Goal: Find contact information: Find contact information

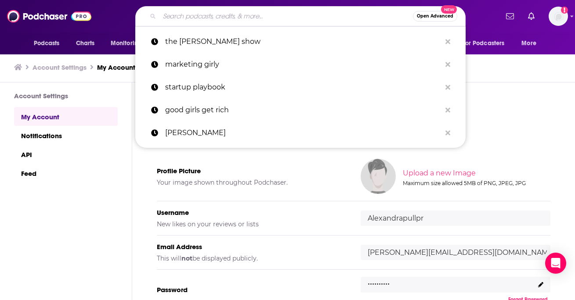
click at [280, 21] on input "Search podcasts, credits, & more..." at bounding box center [285, 16] width 253 height 14
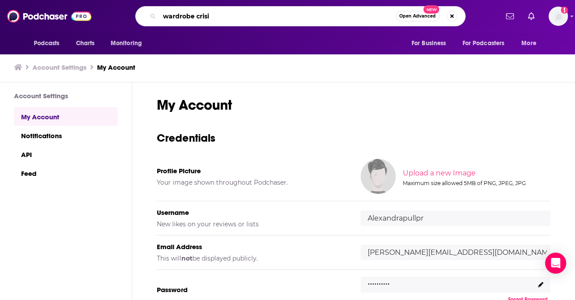
type input "wardrobe crisis"
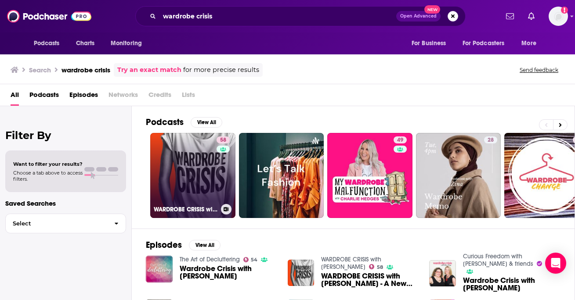
click at [169, 169] on link "58 WARDROBE CRISIS with Clare Press" at bounding box center [192, 175] width 85 height 85
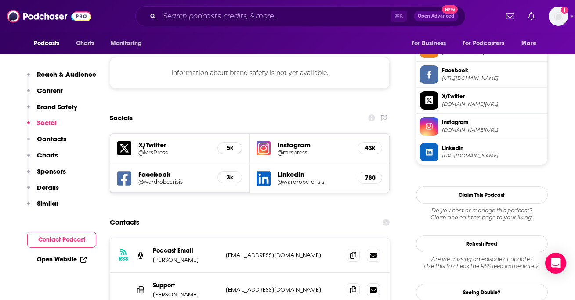
scroll to position [847, 0]
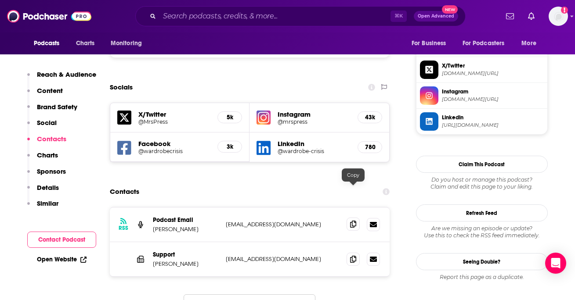
click at [351, 221] on icon at bounding box center [353, 224] width 6 height 7
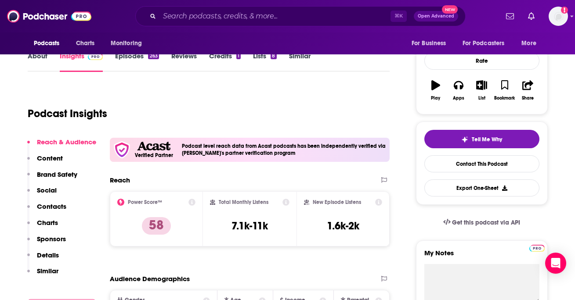
scroll to position [0, 0]
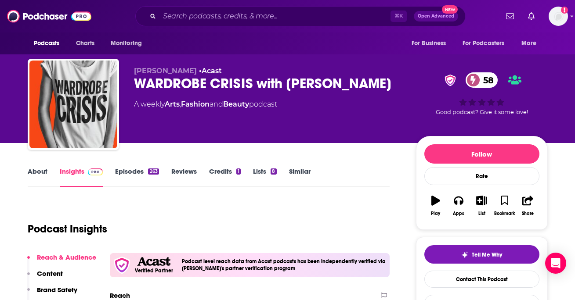
click at [127, 175] on link "Episodes 263" at bounding box center [136, 177] width 43 height 20
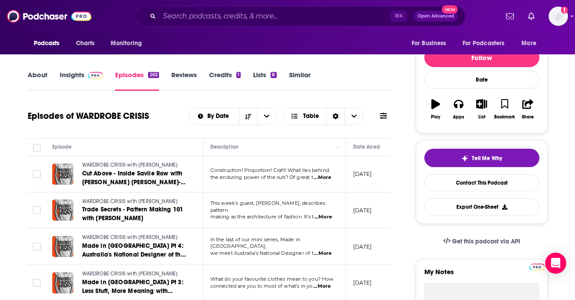
scroll to position [97, 0]
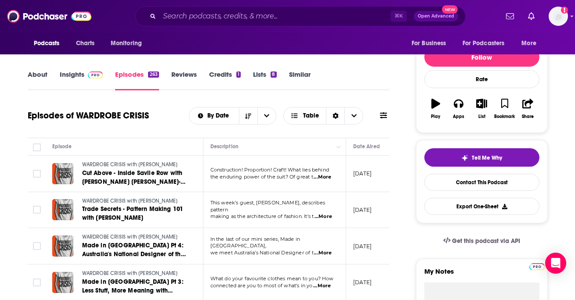
click at [322, 213] on span "...More" at bounding box center [323, 216] width 18 height 7
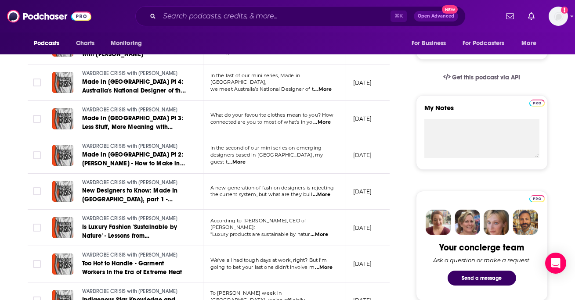
scroll to position [309, 0]
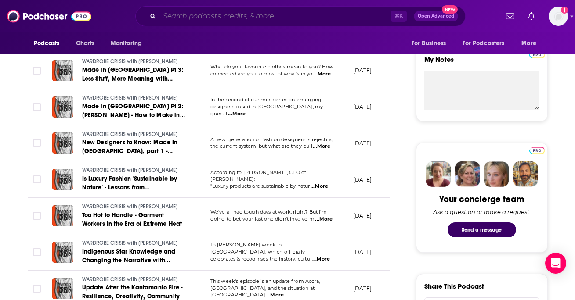
click at [313, 14] on input "Search podcasts, credits, & more..." at bounding box center [274, 16] width 231 height 14
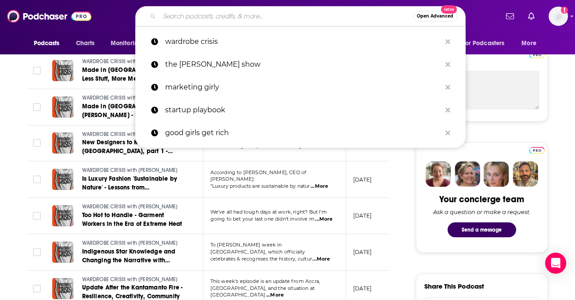
paste input "The Cutting Room Floor"
type input "The Cutting Room Floor"
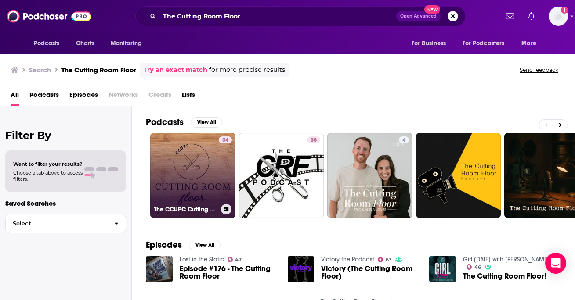
click at [210, 174] on link "34 The CCUPC Cutting Room Floor" at bounding box center [192, 175] width 85 height 85
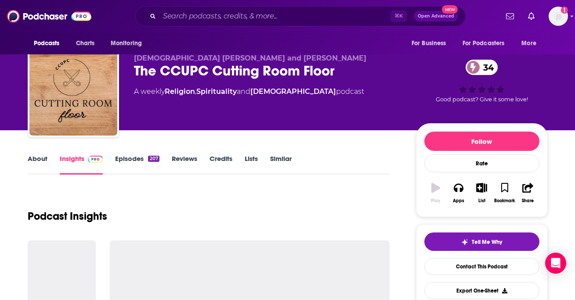
scroll to position [14, 0]
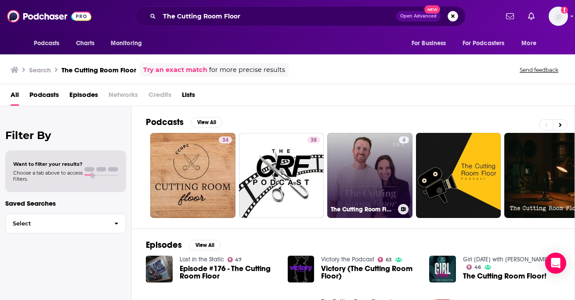
click at [362, 183] on link "4 The Cutting Room Floor" at bounding box center [369, 175] width 85 height 85
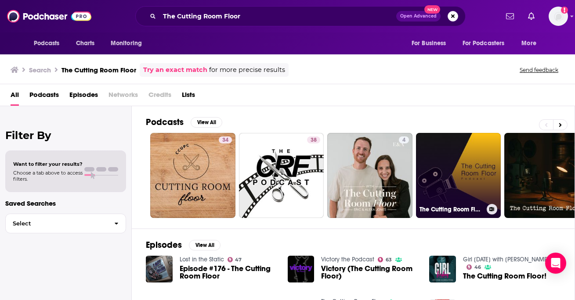
click at [460, 180] on link "The Cutting Room Floor" at bounding box center [458, 175] width 85 height 85
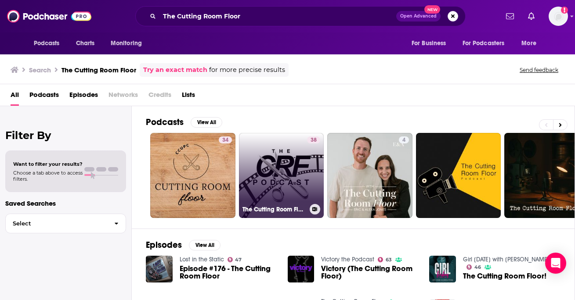
click at [291, 180] on link "38 The Cutting Room Floor Podcast with Dom and Jamie" at bounding box center [281, 175] width 85 height 85
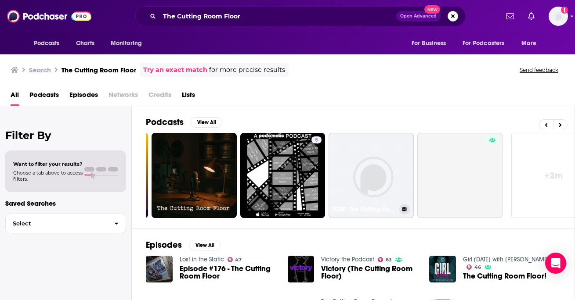
scroll to position [0, 354]
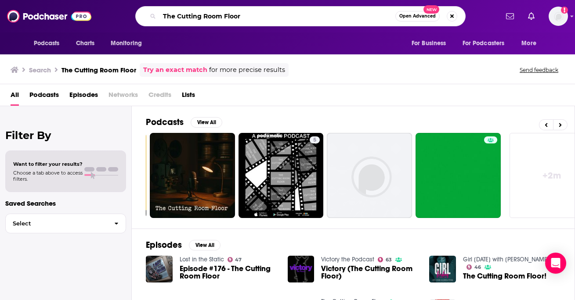
click at [270, 16] on input "The Cutting Room Floor" at bounding box center [277, 16] width 236 height 14
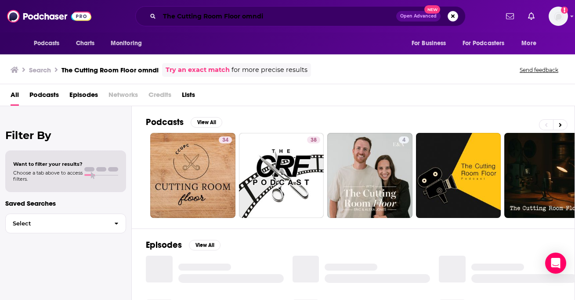
click at [252, 17] on input "The Cutting Room Floor omndi" at bounding box center [277, 16] width 237 height 14
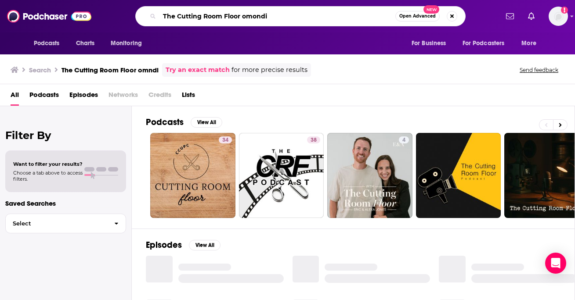
type input "The Cutting Room Floor omondi"
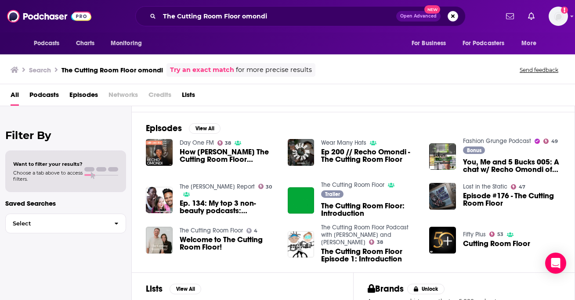
scroll to position [121, 0]
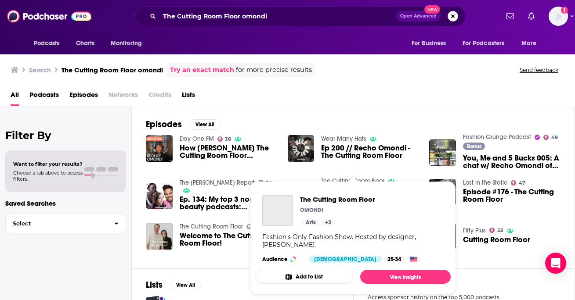
click at [364, 182] on span "The Cutting Room Floor OMONDI Arts + 3 Fashion's Only Fashion Show. Hosted by d…" at bounding box center [352, 237] width 195 height 113
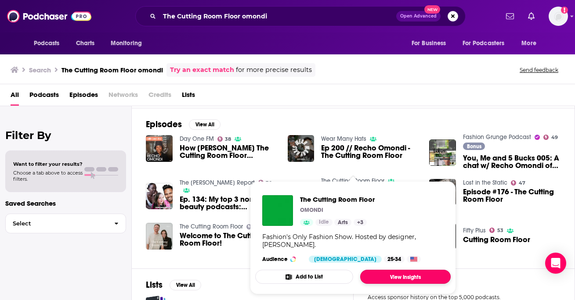
click at [380, 275] on link "View Insights" at bounding box center [405, 277] width 90 height 14
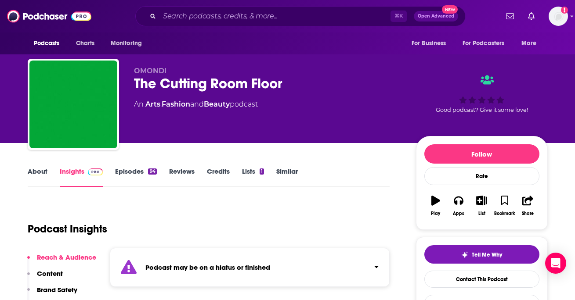
click at [126, 176] on link "Episodes 94" at bounding box center [135, 177] width 41 height 20
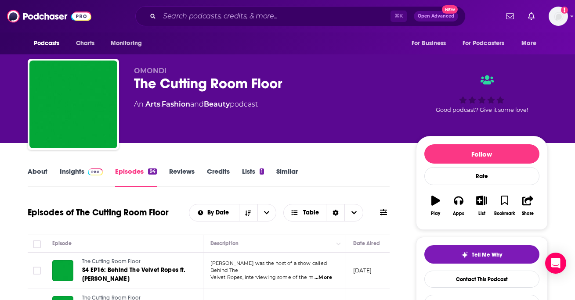
click at [41, 173] on link "About" at bounding box center [38, 177] width 20 height 20
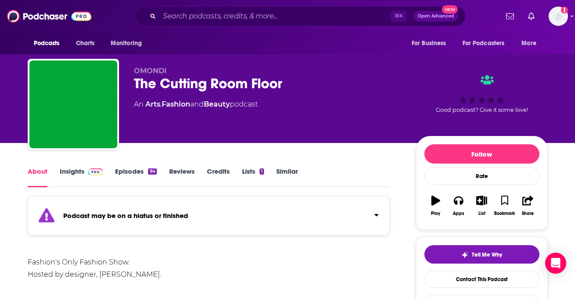
click at [72, 170] on link "Insights" at bounding box center [81, 177] width 43 height 20
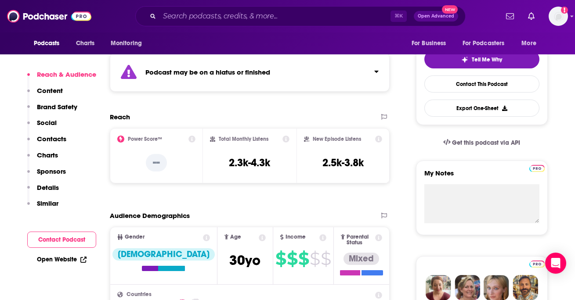
click at [47, 157] on p "Charts" at bounding box center [47, 155] width 21 height 8
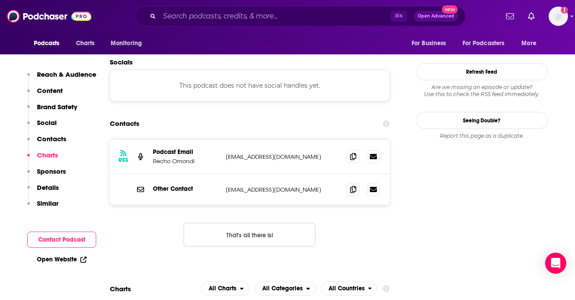
scroll to position [884, 0]
click at [351, 153] on icon at bounding box center [353, 156] width 6 height 7
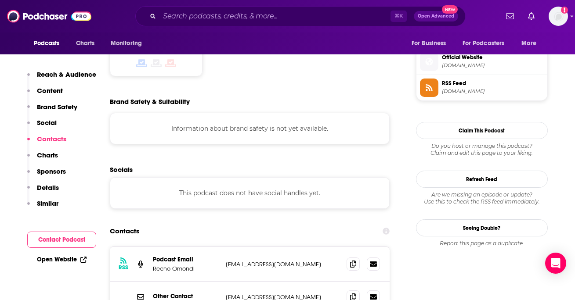
scroll to position [830, 0]
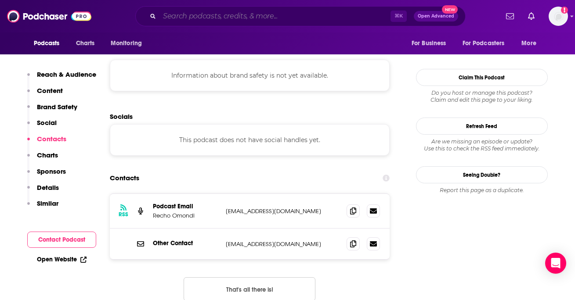
click at [280, 13] on input "Search podcasts, credits, & more..." at bounding box center [274, 16] width 231 height 14
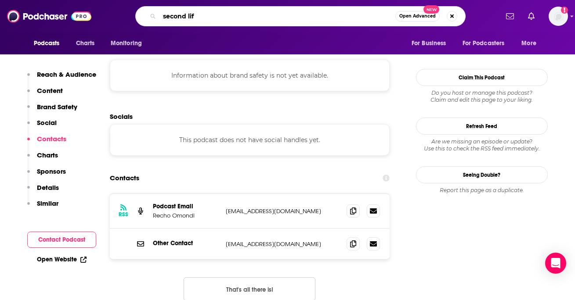
type input "second life"
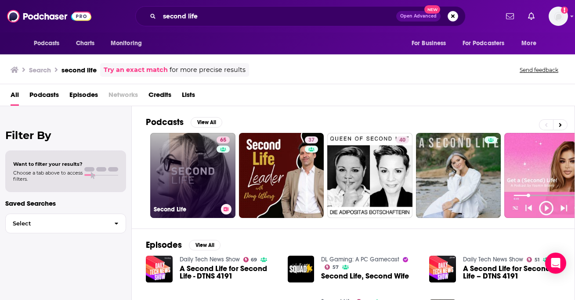
click at [181, 170] on link "65 Second Life" at bounding box center [192, 175] width 85 height 85
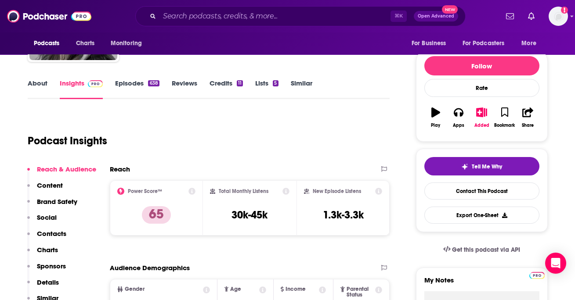
scroll to position [89, 0]
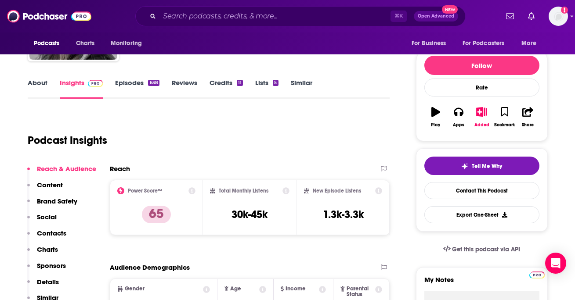
click at [46, 247] on p "Charts" at bounding box center [47, 249] width 21 height 8
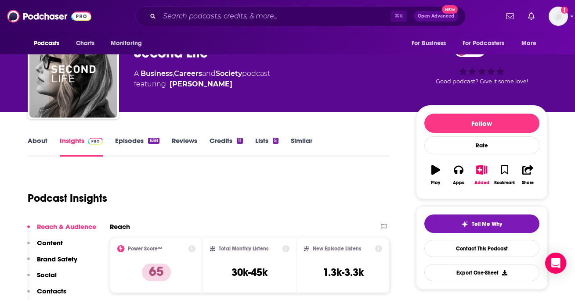
scroll to position [0, 0]
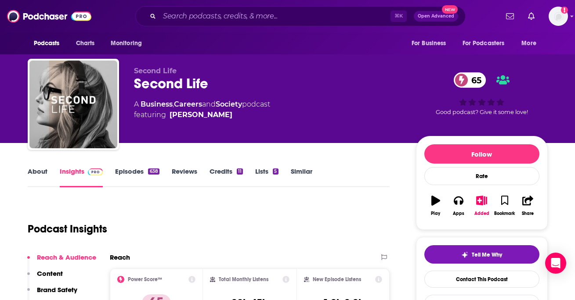
click at [126, 170] on link "Episodes 638" at bounding box center [137, 177] width 44 height 20
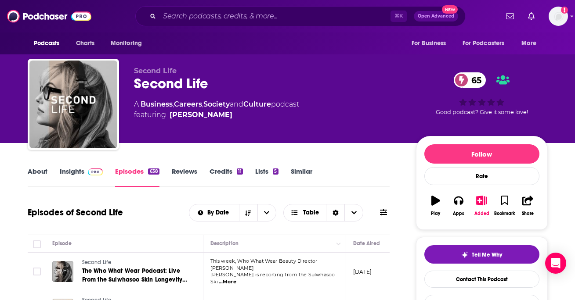
click at [76, 175] on link "Insights" at bounding box center [81, 177] width 43 height 20
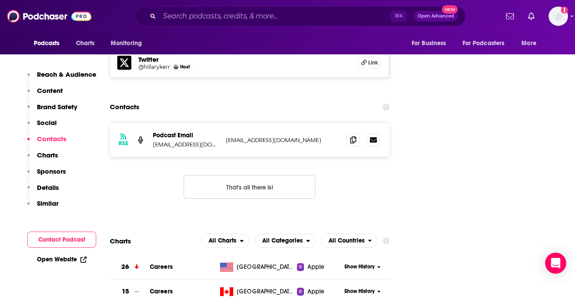
scroll to position [1019, 0]
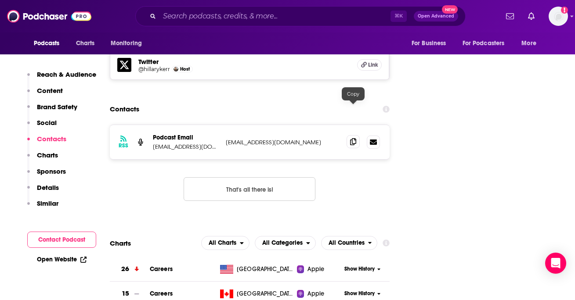
click at [354, 138] on icon at bounding box center [353, 141] width 6 height 7
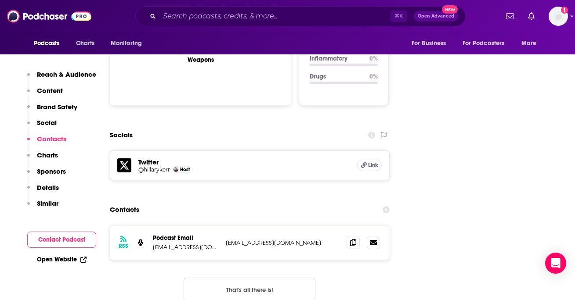
scroll to position [903, 0]
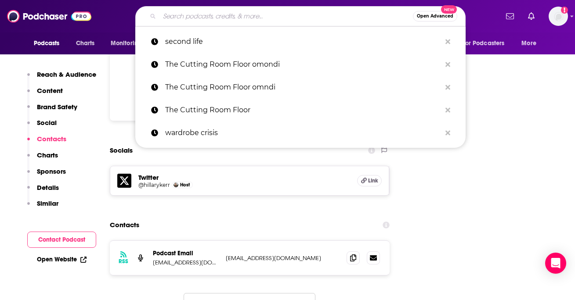
click at [350, 18] on input "Search podcasts, credits, & more..." at bounding box center [285, 16] width 253 height 14
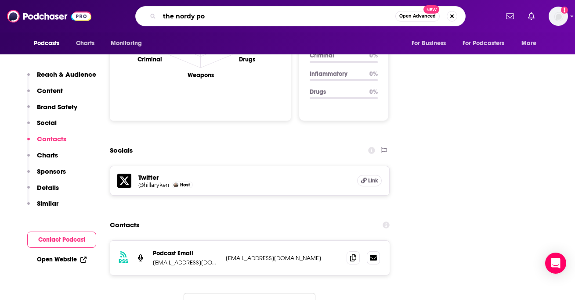
type input "the nordy pod"
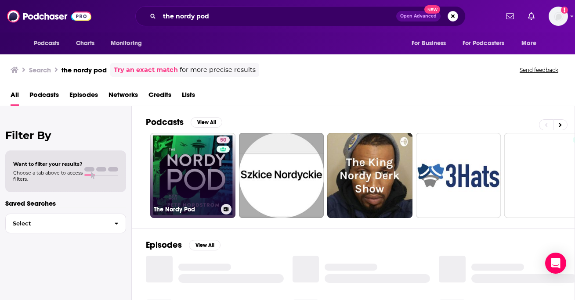
click at [204, 159] on link "50 The Nordy Pod" at bounding box center [192, 175] width 85 height 85
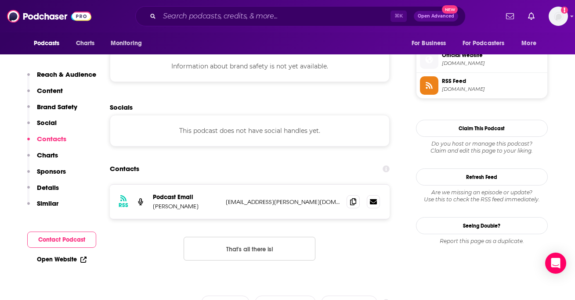
scroll to position [807, 0]
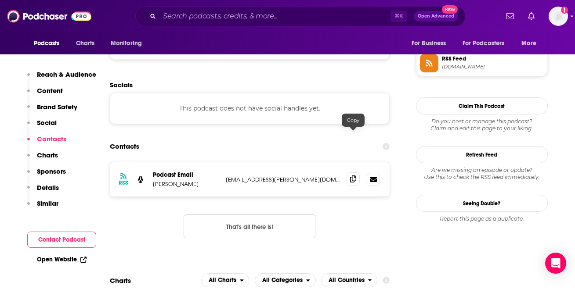
click at [352, 176] on icon at bounding box center [353, 179] width 6 height 7
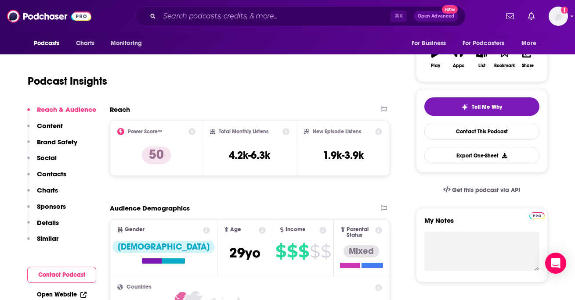
scroll to position [0, 0]
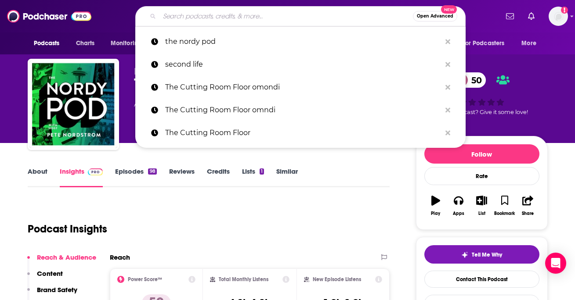
click at [329, 19] on input "Search podcasts, credits, & more..." at bounding box center [285, 16] width 253 height 14
paste input "Fashion & Founders"
type input "Fashion & Founders"
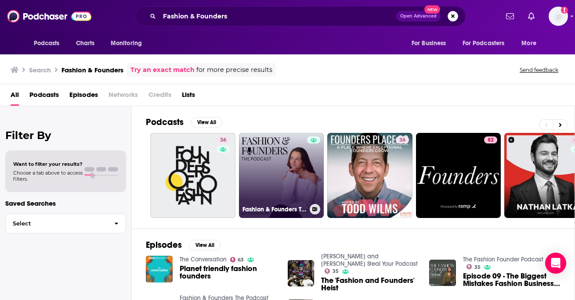
click at [270, 177] on link "Fashion & Founders The Podcast" at bounding box center [281, 175] width 85 height 85
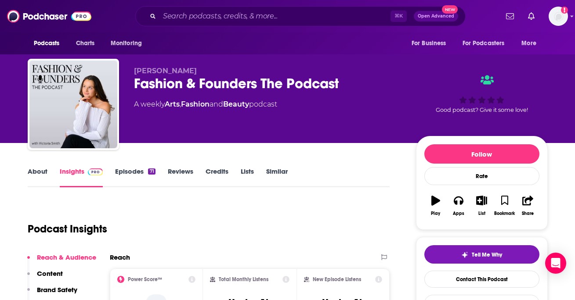
click at [137, 169] on link "Episodes 71" at bounding box center [135, 177] width 40 height 20
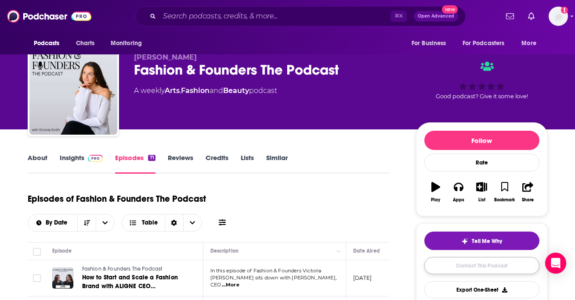
click at [452, 265] on link "Contact This Podcast" at bounding box center [481, 265] width 115 height 17
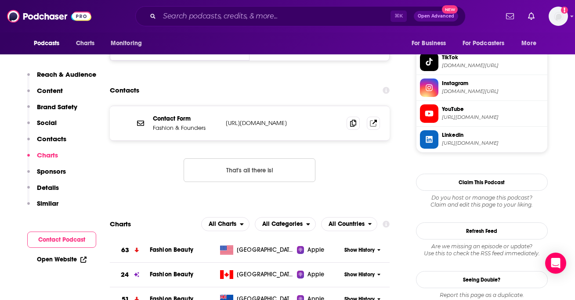
scroll to position [745, 0]
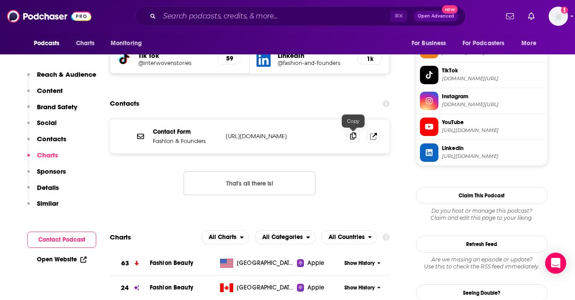
click at [353, 137] on icon at bounding box center [353, 136] width 6 height 7
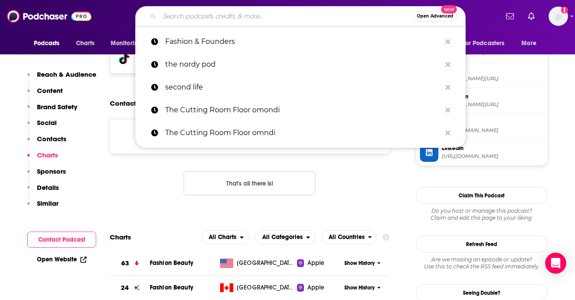
click at [346, 14] on input "Search podcasts, credits, & more..." at bounding box center [285, 16] width 253 height 14
paste input "Harper Bazzar: The Good Buy"
type input "Harper Bazzar: The Good Buy"
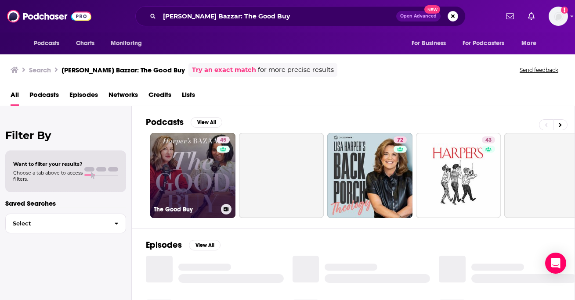
click at [170, 179] on link "45 The Good Buy" at bounding box center [192, 175] width 85 height 85
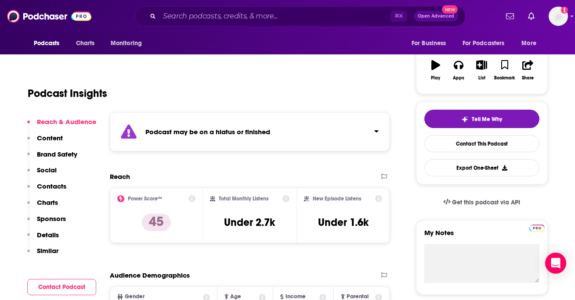
scroll to position [92, 0]
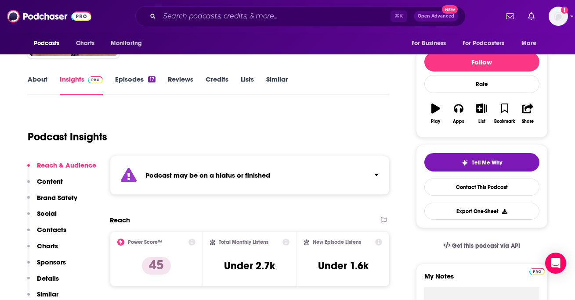
click at [129, 80] on link "Episodes 17" at bounding box center [135, 85] width 40 height 20
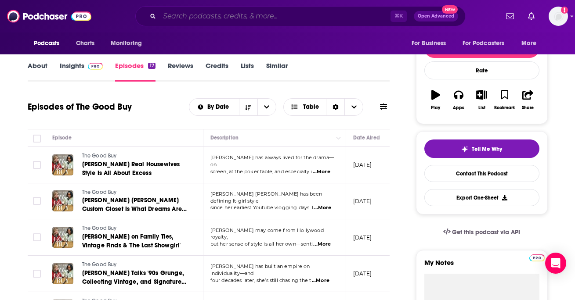
click at [338, 19] on input "Search podcasts, credits, & more..." at bounding box center [274, 16] width 231 height 14
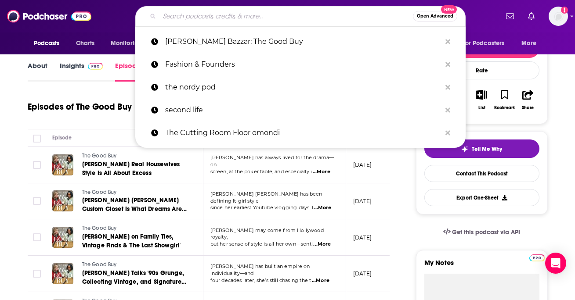
paste input "How I Built This"
type input "How I Built This"
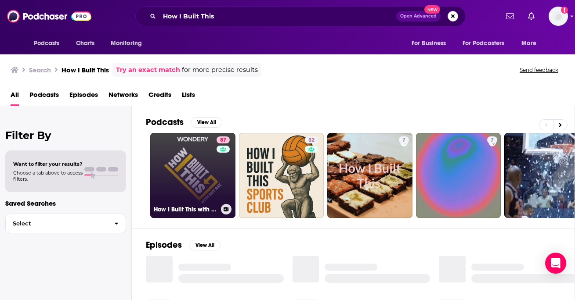
click at [175, 173] on link "87 How I Built This with Guy Raz" at bounding box center [192, 175] width 85 height 85
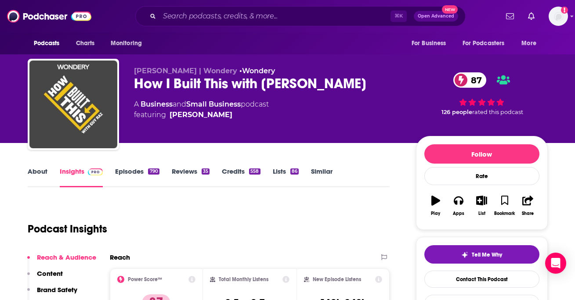
click at [137, 168] on link "Episodes 790" at bounding box center [137, 177] width 44 height 20
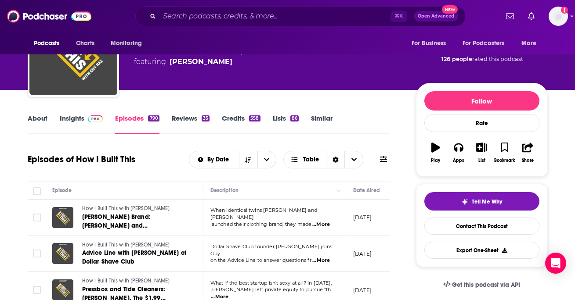
scroll to position [40, 0]
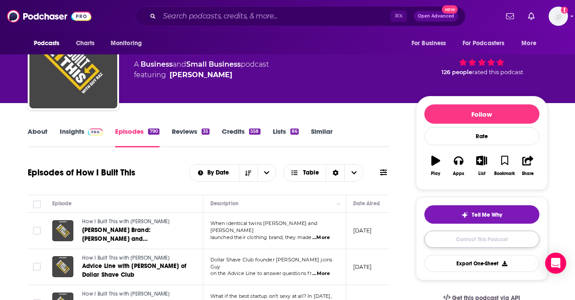
click at [434, 239] on link "Contact This Podcast" at bounding box center [481, 239] width 115 height 17
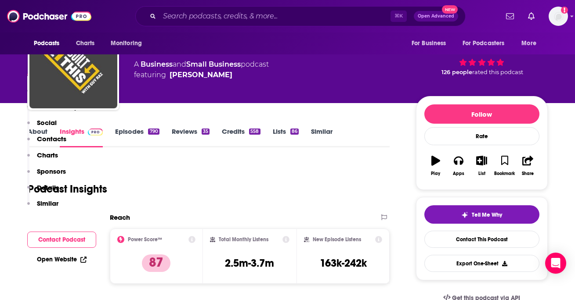
scroll to position [1136, 0]
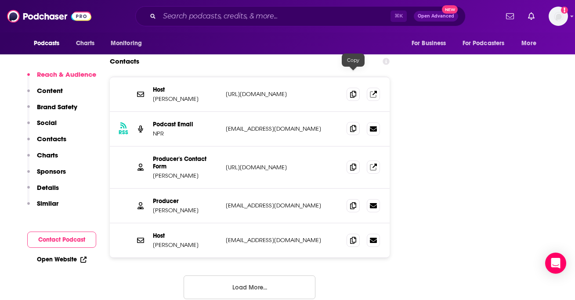
click at [356, 125] on icon at bounding box center [353, 128] width 6 height 7
click at [351, 202] on icon at bounding box center [353, 205] width 6 height 7
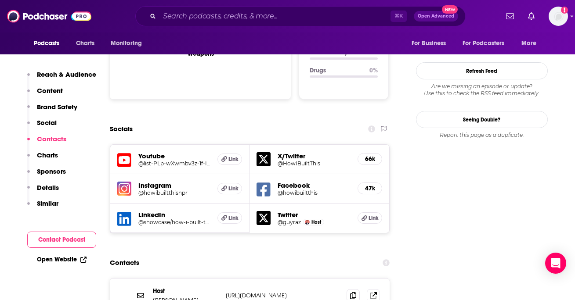
scroll to position [890, 0]
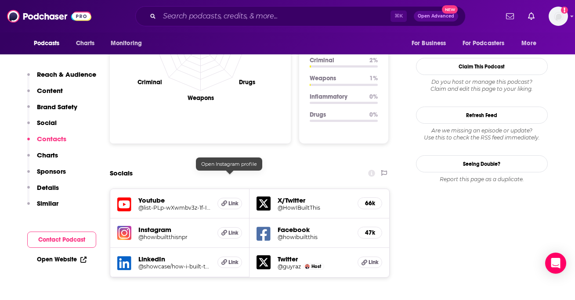
click at [227, 230] on icon at bounding box center [224, 233] width 6 height 6
